Goal: Task Accomplishment & Management: Complete application form

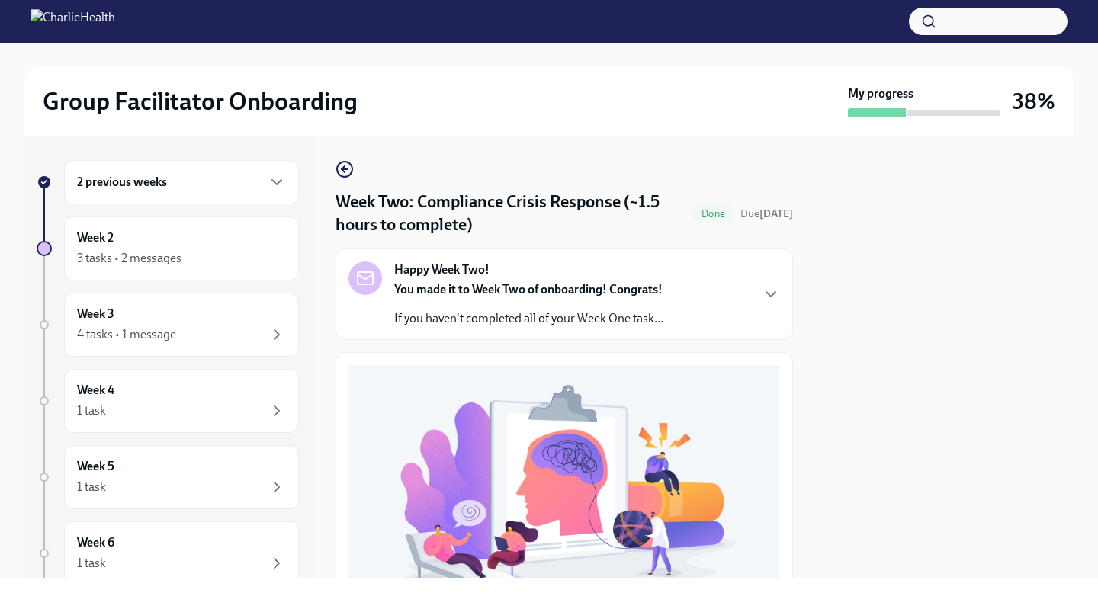
click at [1025, 367] on div at bounding box center [943, 357] width 262 height 442
click at [183, 262] on div "3 tasks • 2 messages" at bounding box center [181, 258] width 209 height 18
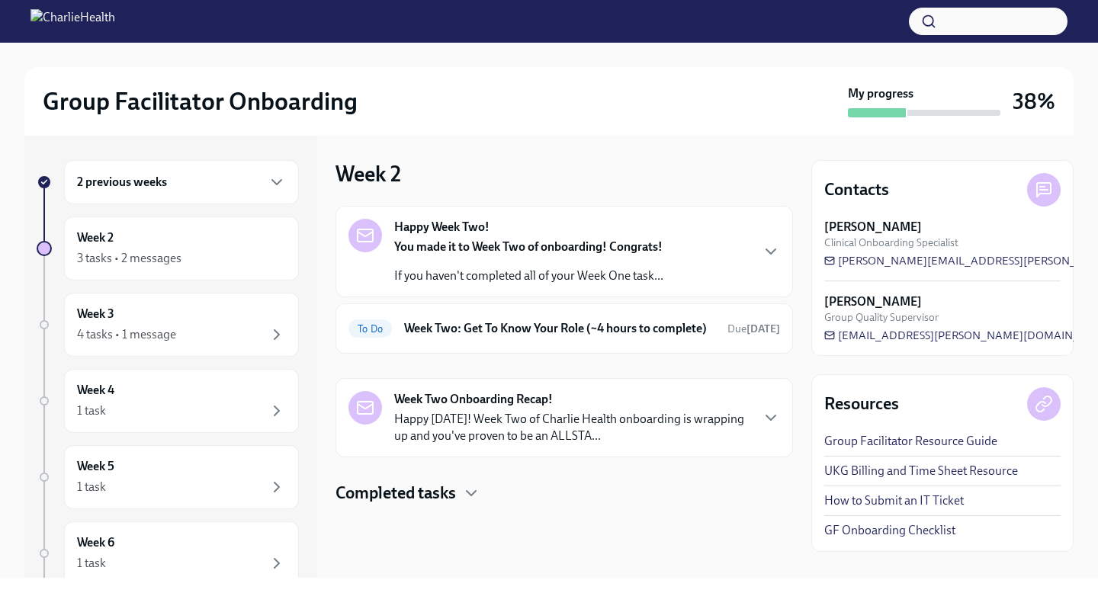
click at [698, 188] on div "Week 2 Happy Week Two! You made it to Week Two of onboarding! Congrats! If you …" at bounding box center [565, 332] width 458 height 345
click at [471, 496] on icon "button" at bounding box center [471, 493] width 9 height 5
click at [722, 117] on div "Group Facilitator Onboarding My progress 38%" at bounding box center [548, 101] width 1049 height 69
click at [722, 151] on div "Week 2 Happy Week Two! You made it to Week Two of onboarding! Congrats! If you …" at bounding box center [565, 357] width 458 height 442
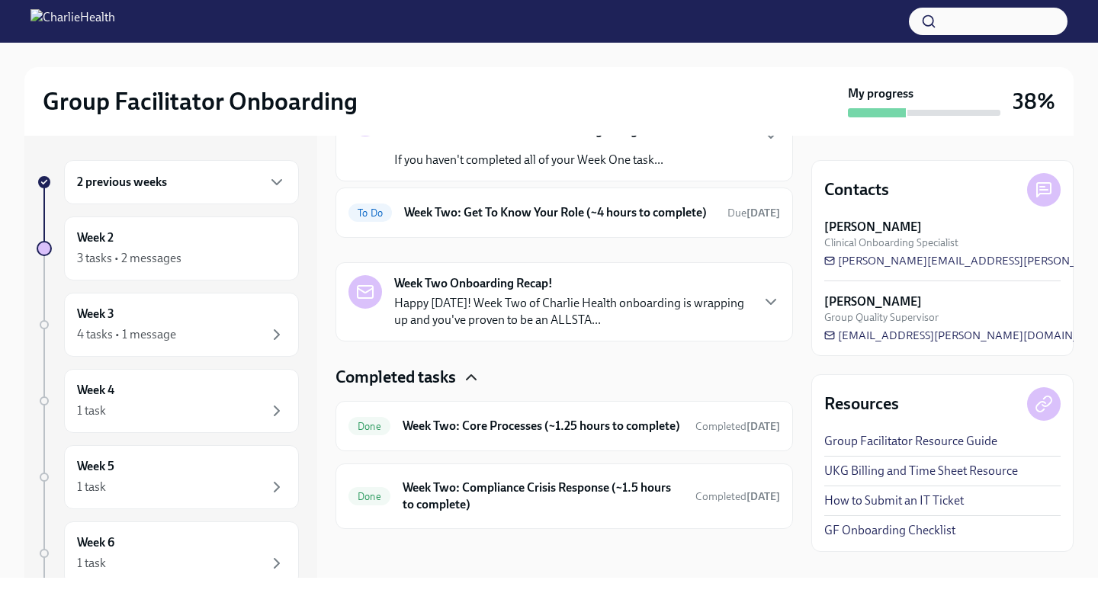
scroll to position [131, 0]
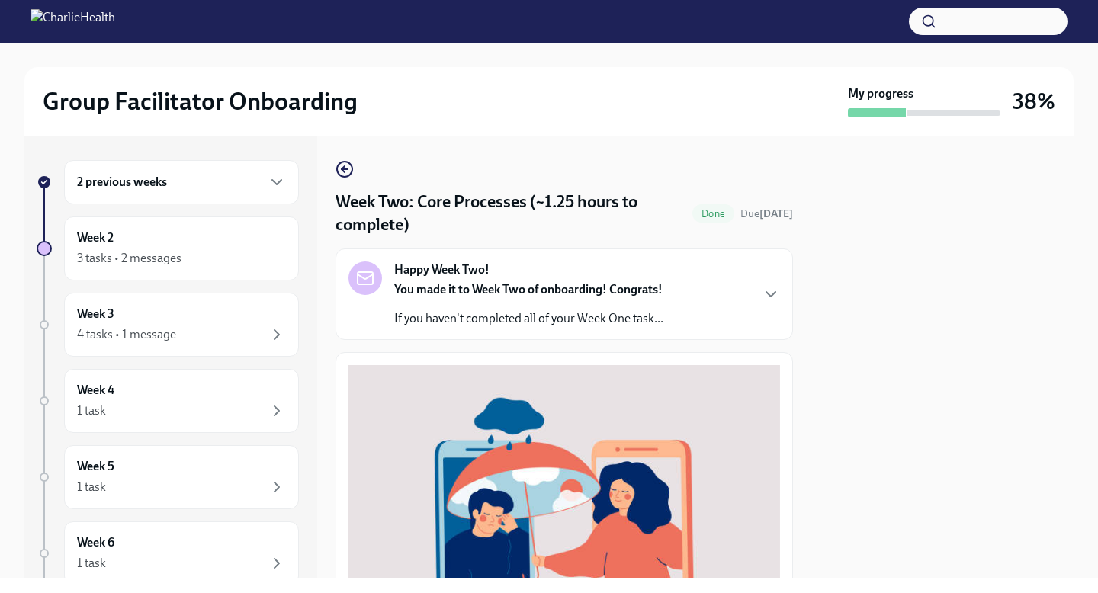
click at [1074, 172] on div "Group Facilitator Onboarding My progress 38% 2 previous weeks Week 2 3 tasks • …" at bounding box center [549, 310] width 1098 height 535
click at [1033, 264] on div at bounding box center [943, 357] width 262 height 442
click at [1008, 210] on div at bounding box center [943, 357] width 262 height 442
click at [773, 292] on icon "button" at bounding box center [771, 294] width 18 height 18
click at [140, 256] on div "3 tasks • 2 messages" at bounding box center [129, 258] width 104 height 17
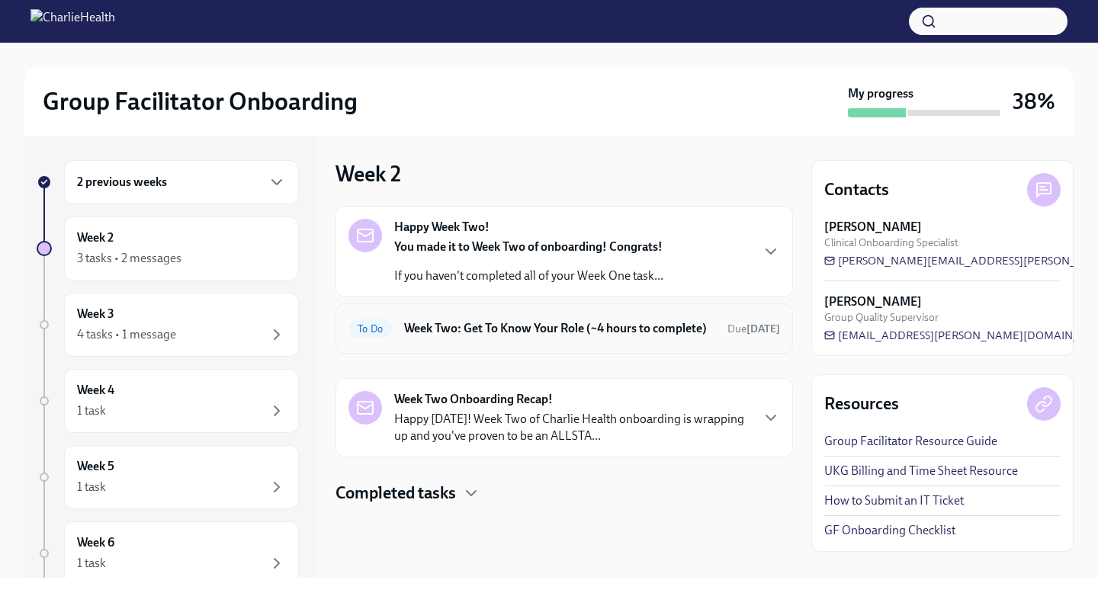
click at [525, 334] on h6 "Week Two: Get To Know Your Role (~4 hours to complete)" at bounding box center [559, 328] width 311 height 17
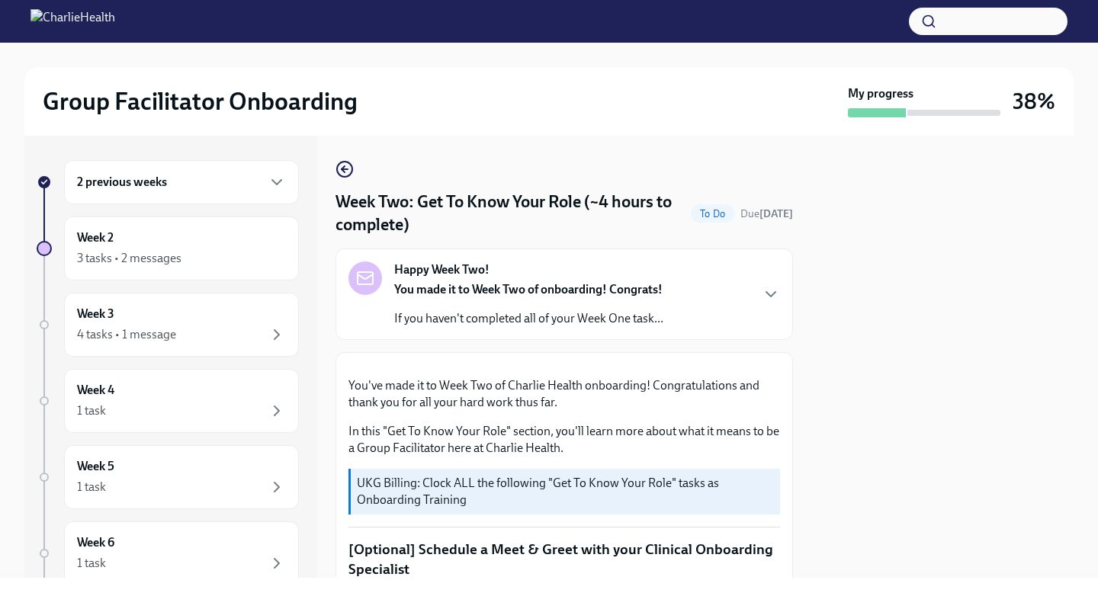
click at [1017, 278] on div at bounding box center [943, 357] width 262 height 442
click at [908, 537] on div at bounding box center [943, 357] width 262 height 442
click at [767, 295] on icon "button" at bounding box center [771, 294] width 18 height 18
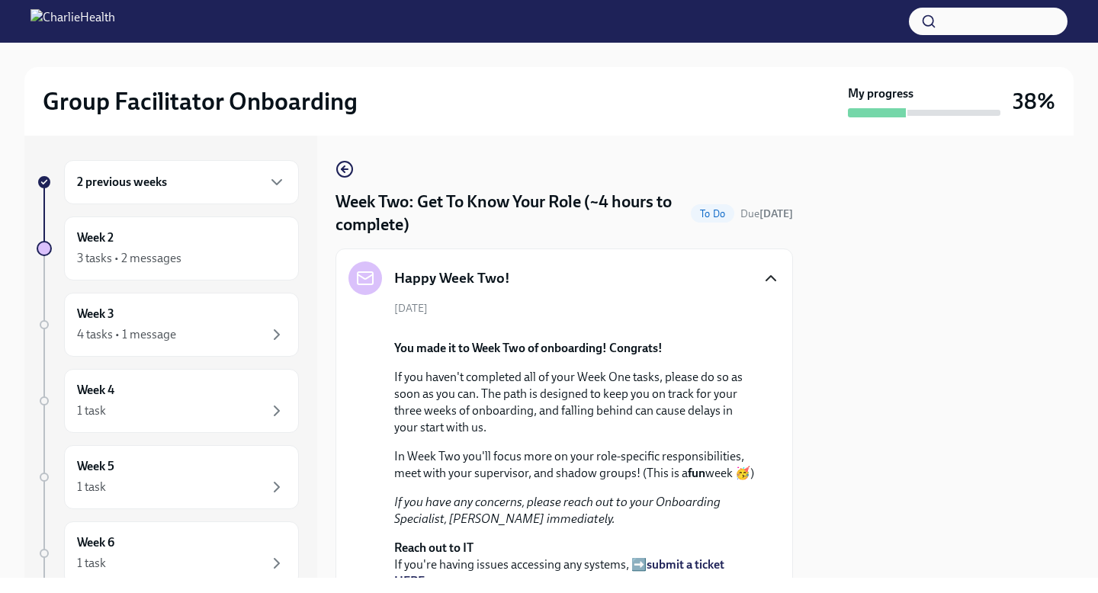
click at [825, 415] on div at bounding box center [943, 357] width 262 height 442
click at [97, 271] on div "Week 2 3 tasks • 2 messages" at bounding box center [181, 249] width 235 height 64
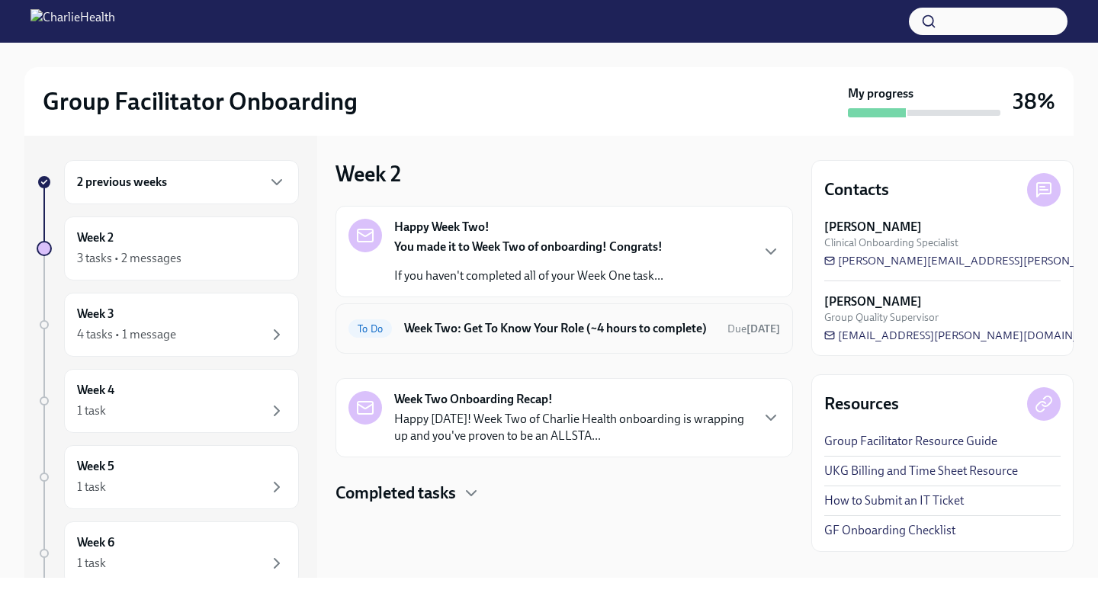
click at [369, 335] on span "To Do" at bounding box center [370, 328] width 43 height 11
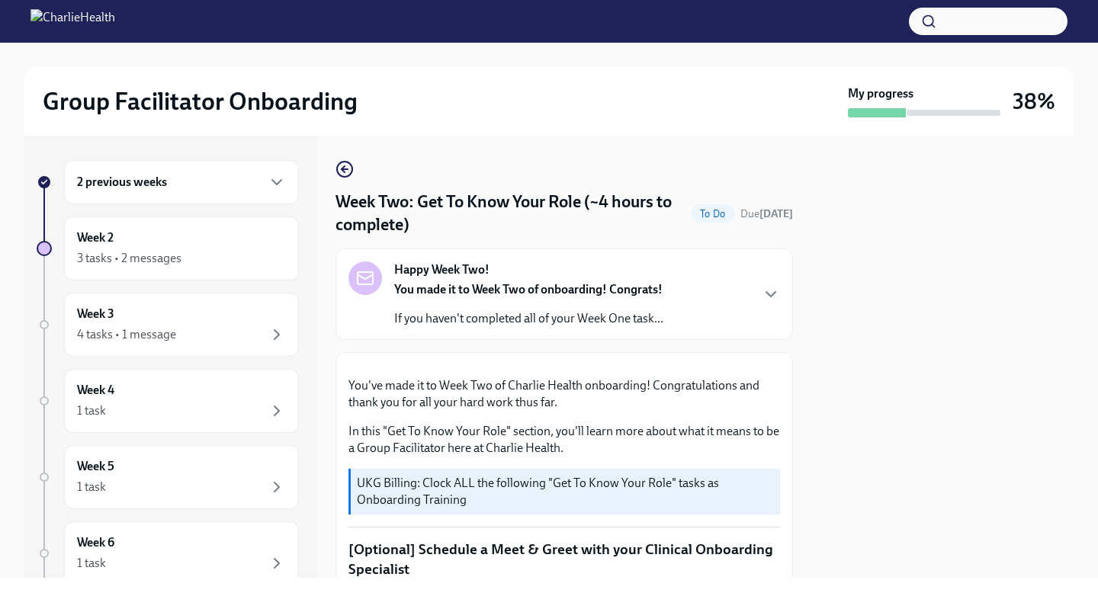
click at [854, 478] on div at bounding box center [943, 357] width 262 height 442
click at [618, 365] on button "Zoom image" at bounding box center [565, 365] width 432 height 0
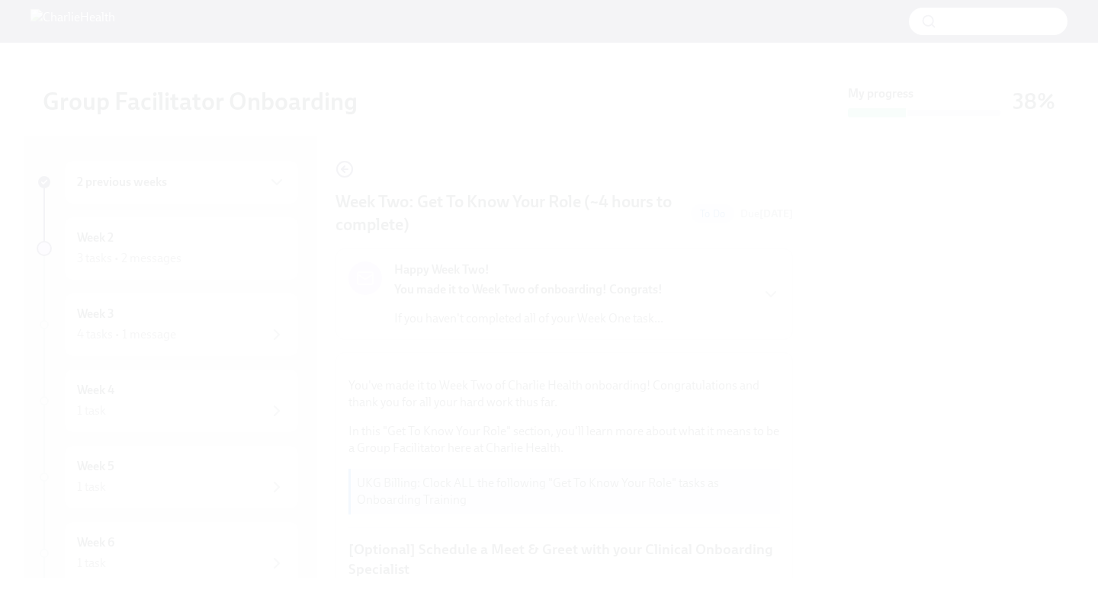
click at [559, 567] on button "Unzoom image" at bounding box center [549, 296] width 1098 height 593
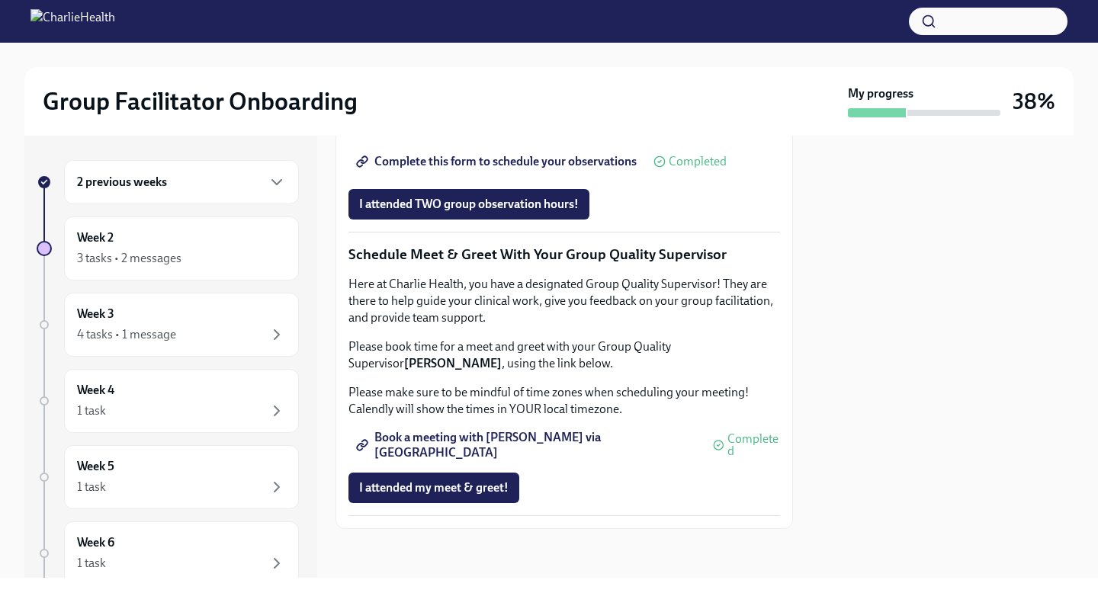
scroll to position [1464, 0]
click at [253, 326] on div "4 tasks • 1 message" at bounding box center [181, 335] width 209 height 18
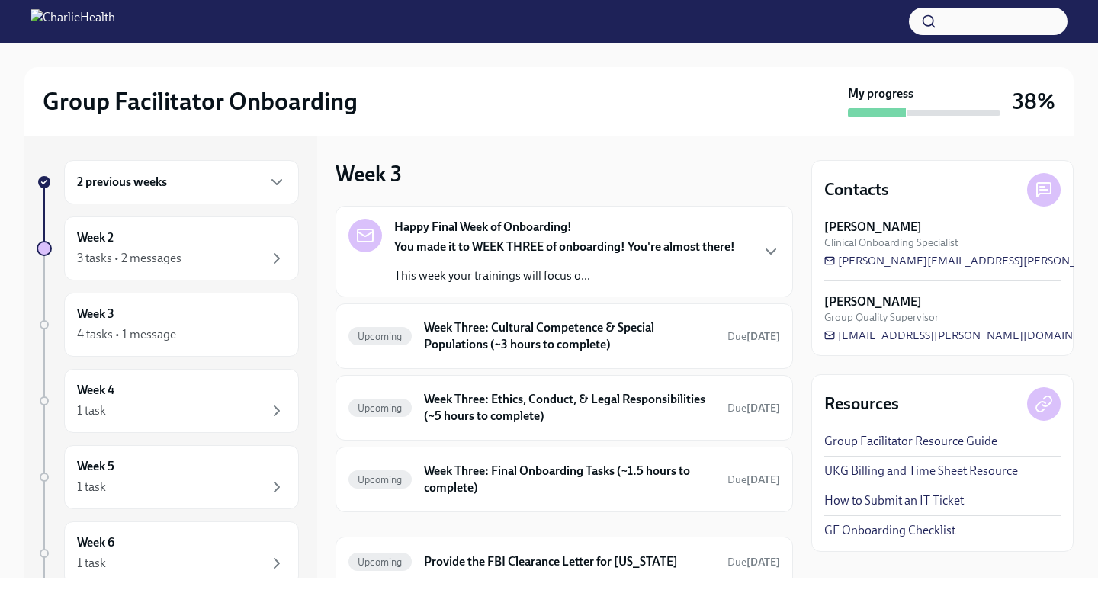
click at [1092, 206] on div "Group Facilitator Onboarding My progress 38% 2 previous weeks Week 2 3 tasks • …" at bounding box center [549, 310] width 1098 height 535
drag, startPoint x: 1092, startPoint y: 193, endPoint x: 1098, endPoint y: 76, distance: 116.8
click at [1098, 162] on div "Group Facilitator Onboarding My progress 38% 2 previous weeks Week 2 3 tasks • …" at bounding box center [549, 310] width 1098 height 535
click at [583, 336] on h6 "Week Three: Cultural Competence & Special Populations (~3 hours to complete)" at bounding box center [569, 337] width 291 height 34
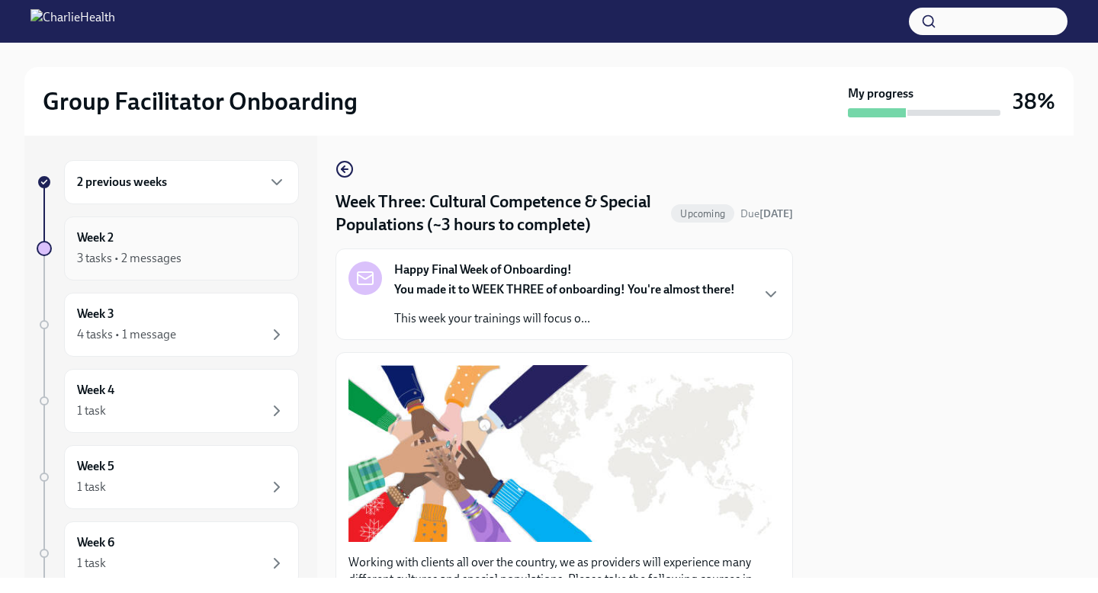
click at [168, 250] on div "3 tasks • 2 messages" at bounding box center [129, 258] width 104 height 17
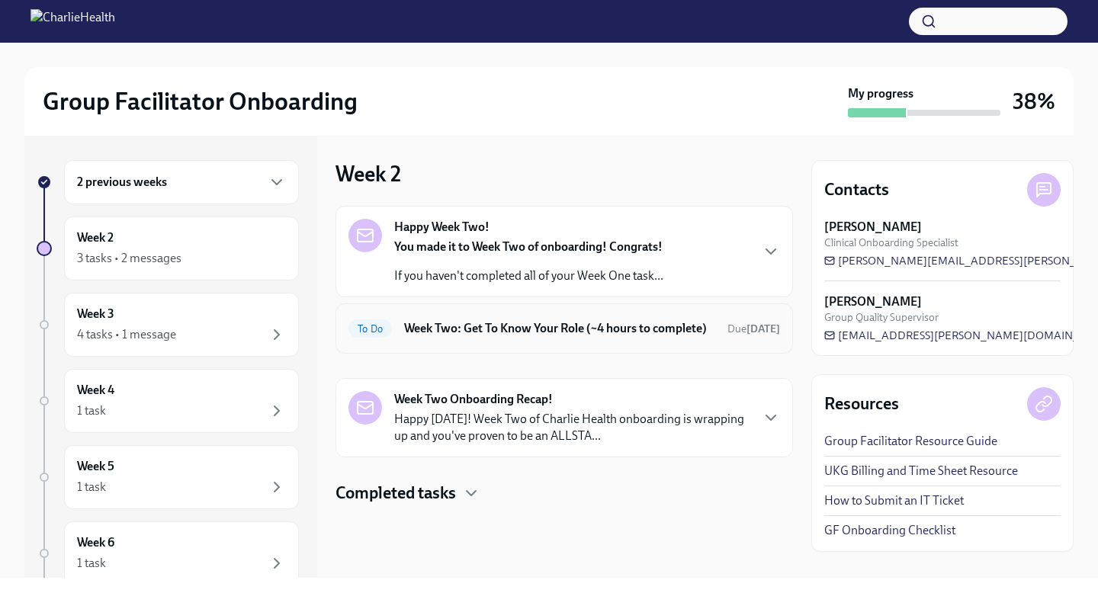
click at [492, 333] on h6 "Week Two: Get To Know Your Role (~4 hours to complete)" at bounding box center [559, 328] width 311 height 17
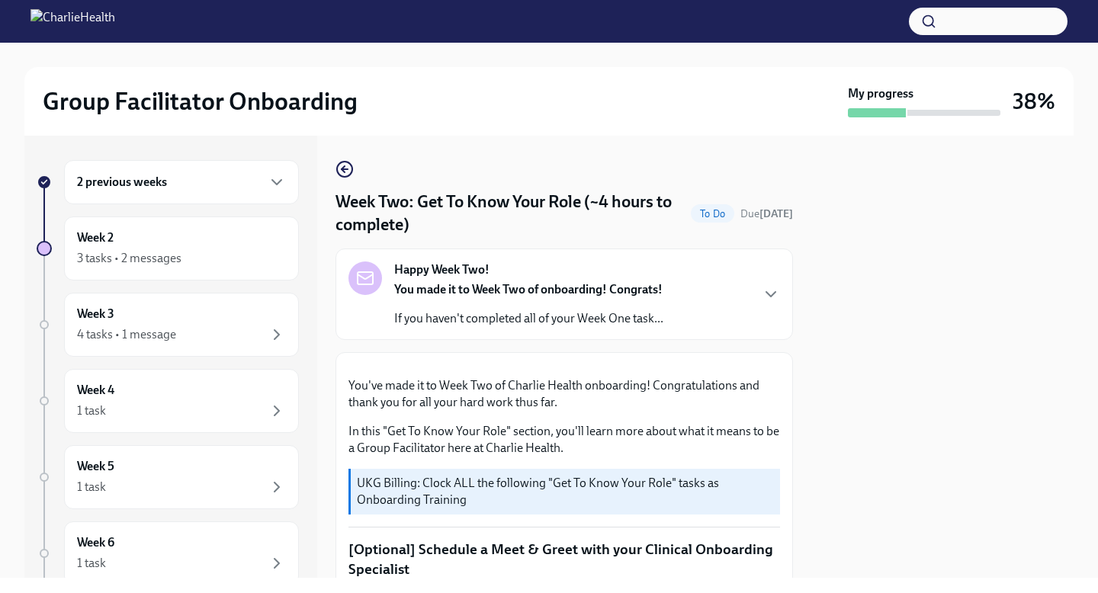
click at [727, 217] on span "To Do" at bounding box center [712, 213] width 43 height 11
click at [172, 316] on div "Week 3 4 tasks • 1 message" at bounding box center [181, 325] width 209 height 38
